Goal: Information Seeking & Learning: Learn about a topic

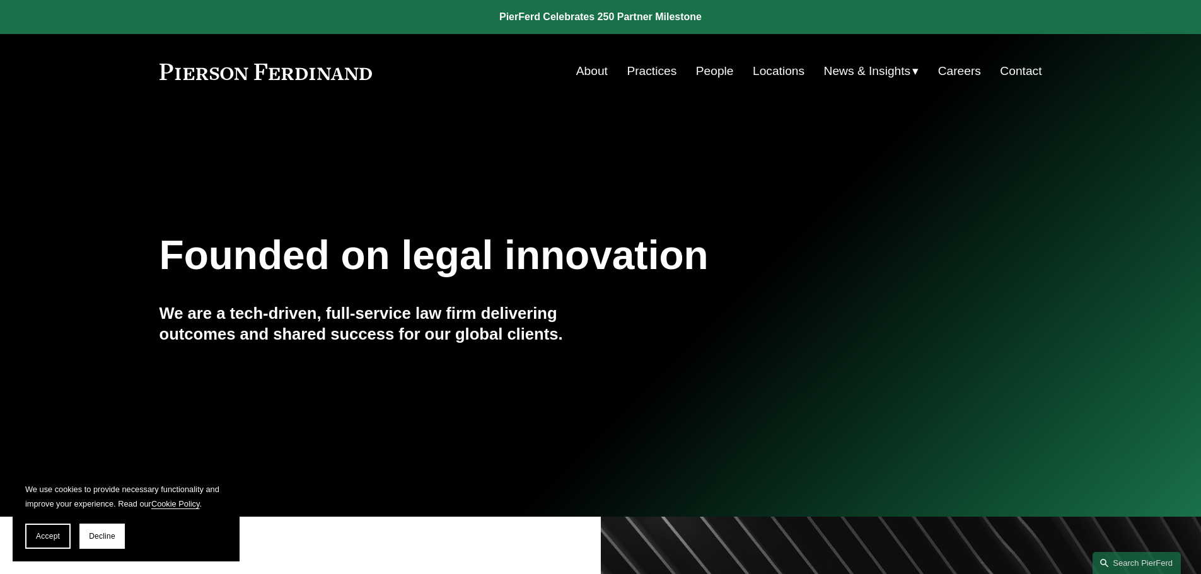
click at [705, 64] on link "People" at bounding box center [715, 71] width 38 height 24
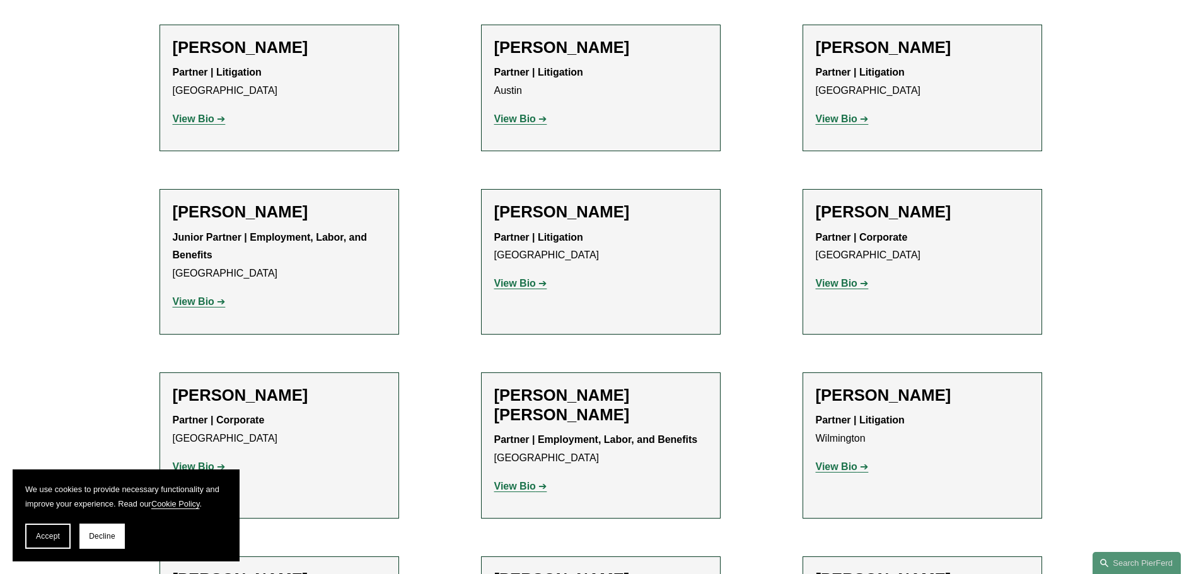
scroll to position [12847, 0]
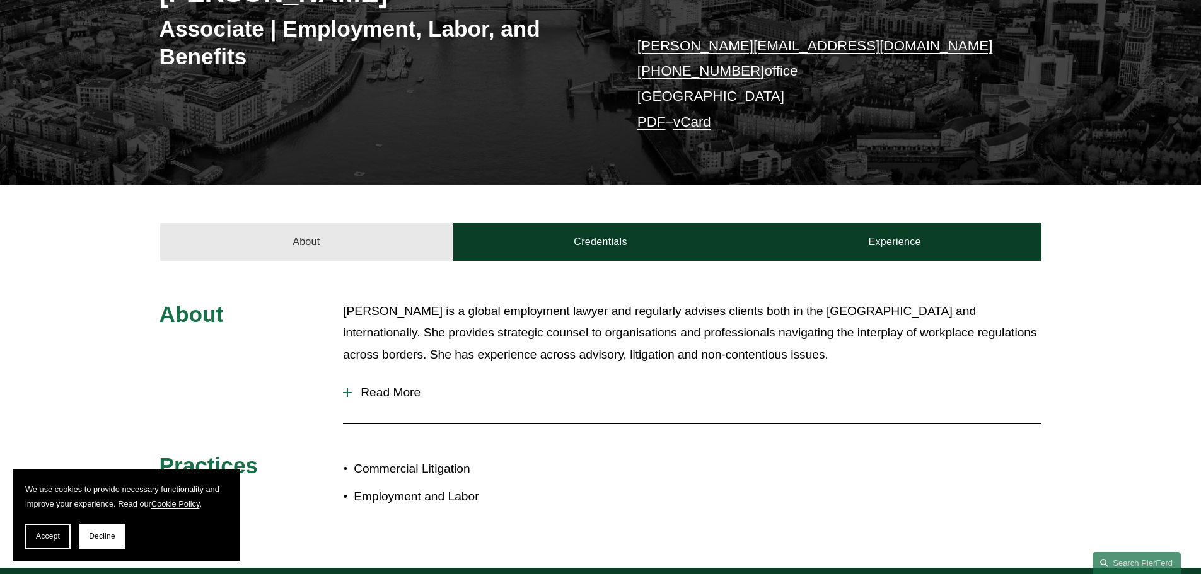
scroll to position [252, 0]
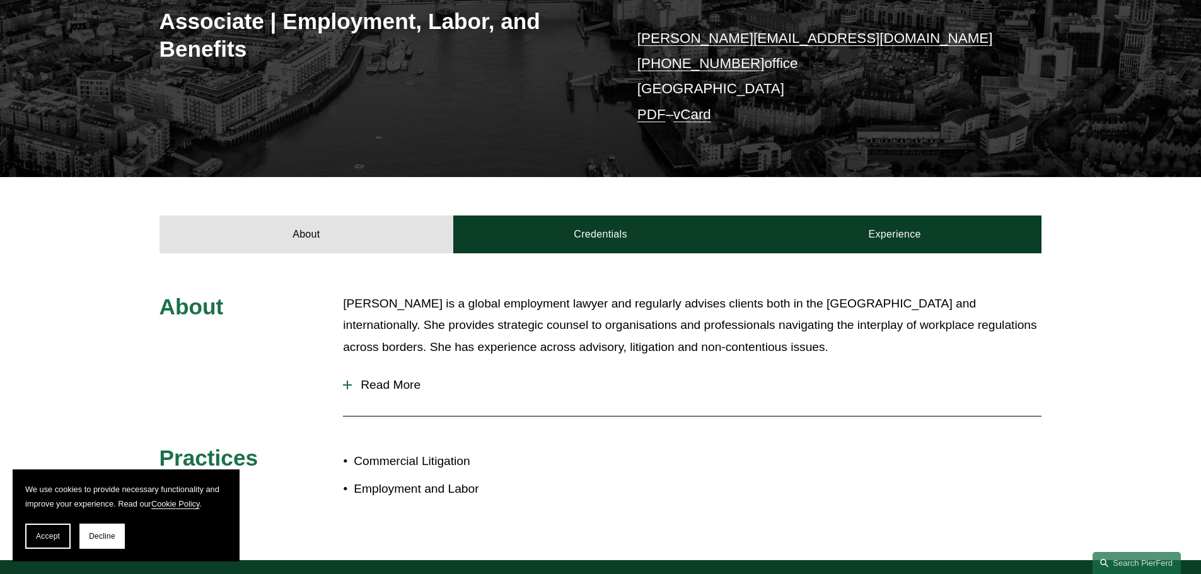
click at [413, 393] on button "Read More" at bounding box center [692, 385] width 698 height 33
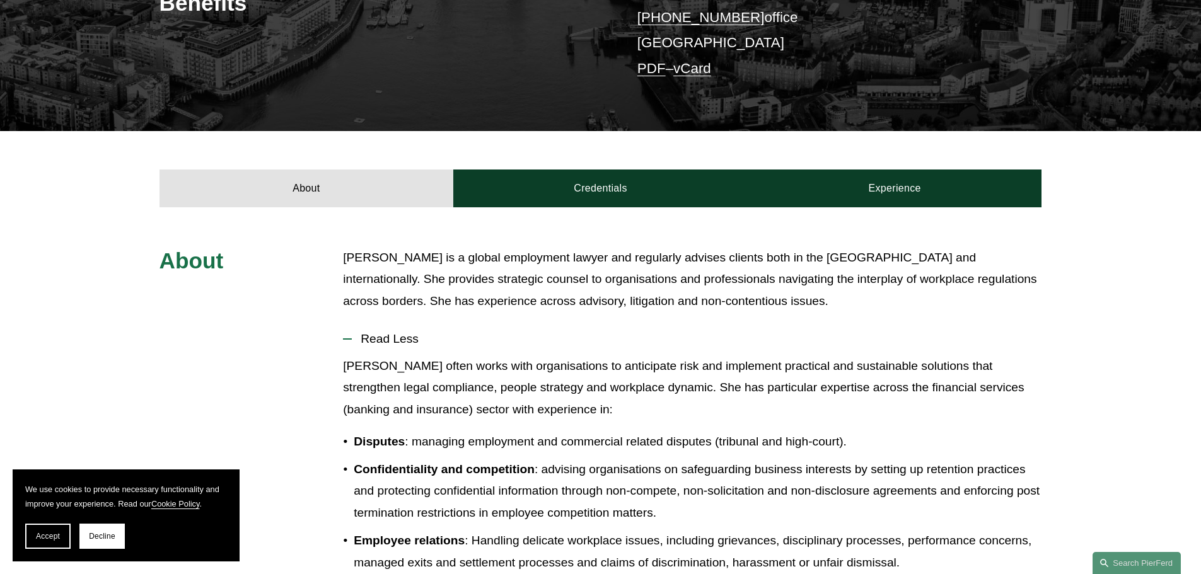
scroll to position [0, 0]
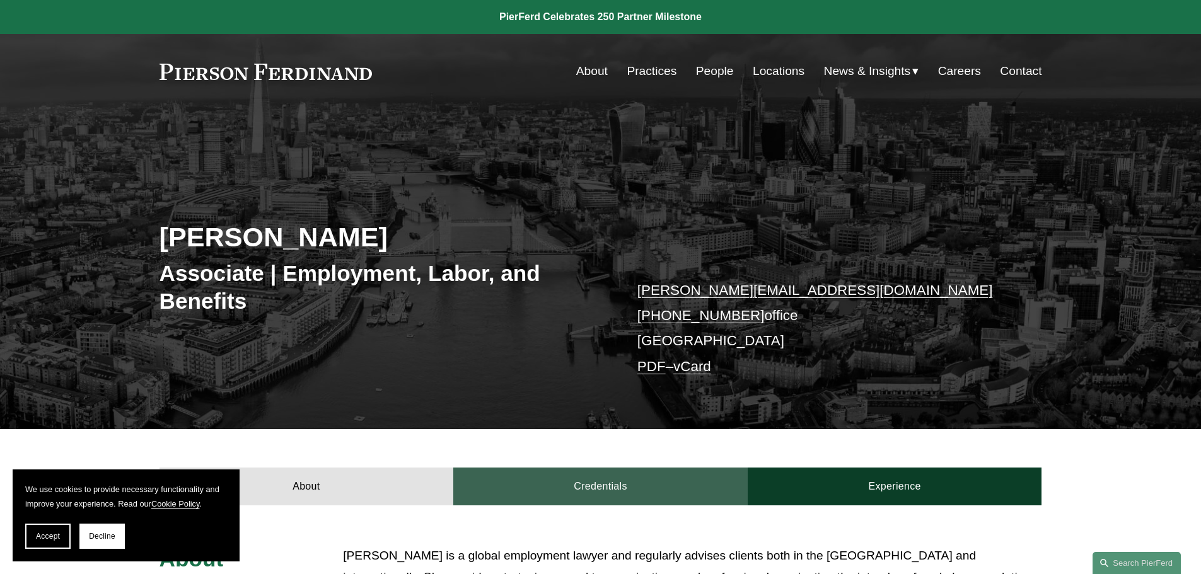
click at [545, 500] on link "Credentials" at bounding box center [600, 487] width 294 height 38
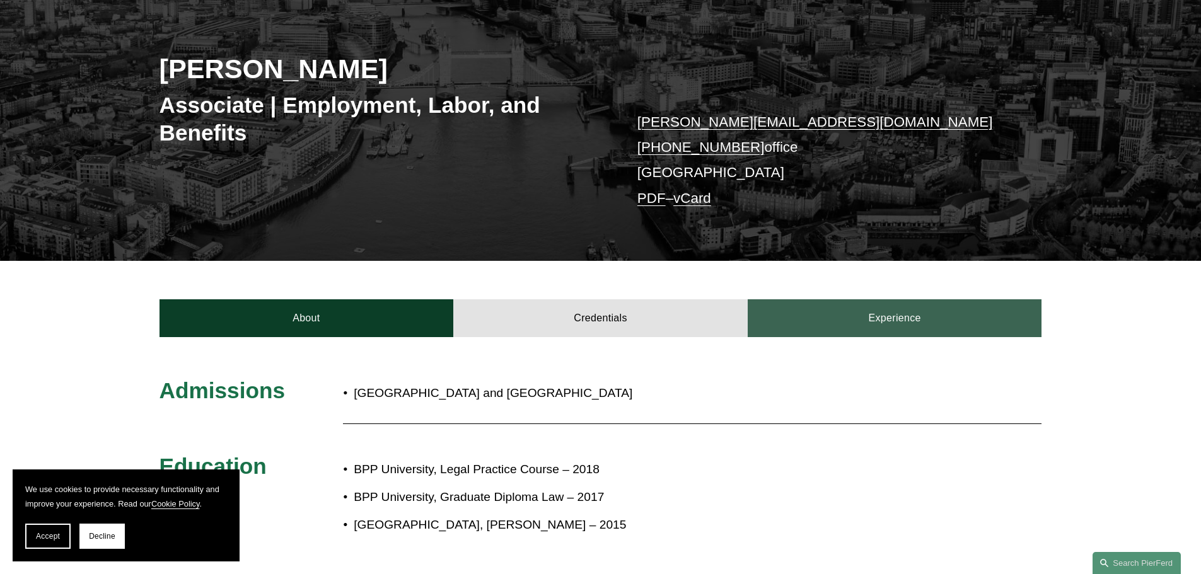
scroll to position [189, 0]
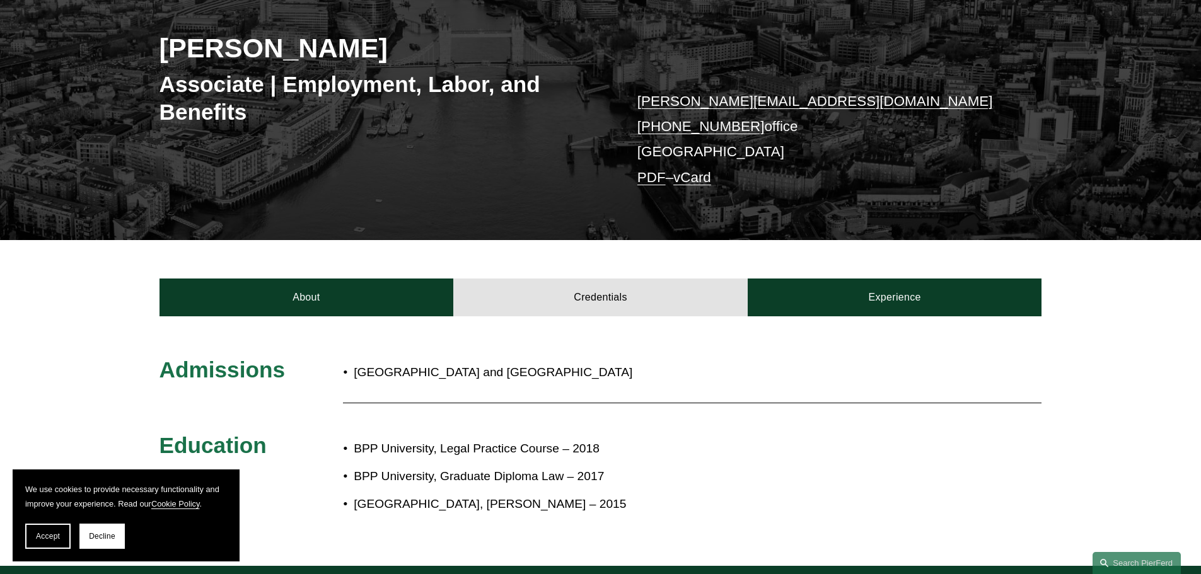
click at [871, 275] on div "About Credentials Experience" at bounding box center [600, 278] width 1201 height 76
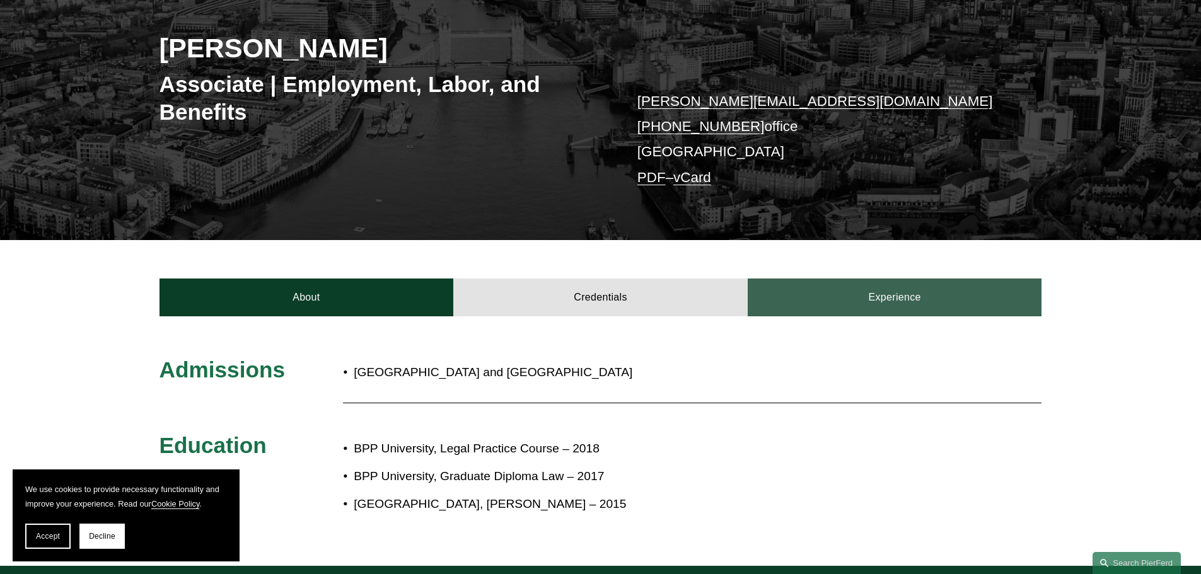
click at [879, 305] on link "Experience" at bounding box center [894, 298] width 294 height 38
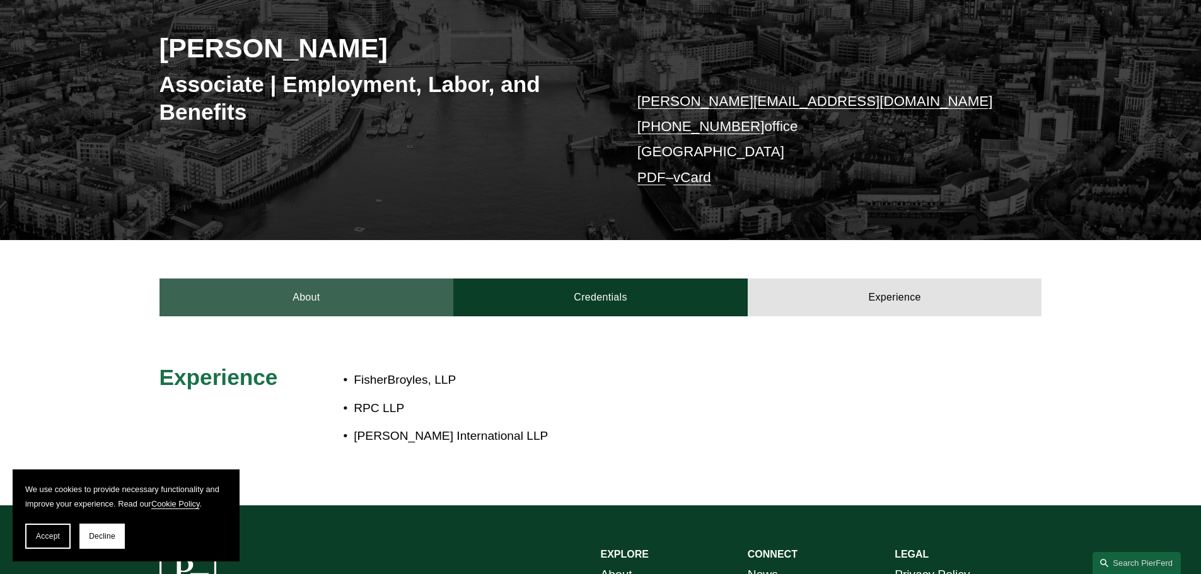
click at [356, 316] on link "About" at bounding box center [306, 298] width 294 height 38
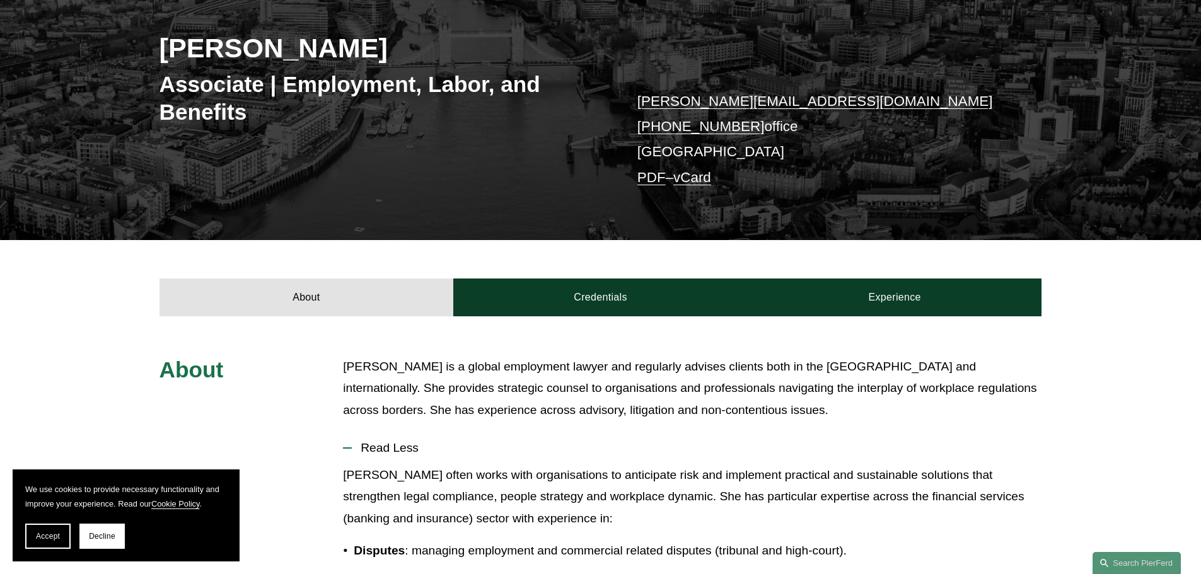
scroll to position [0, 0]
